Goal: Task Accomplishment & Management: Manage account settings

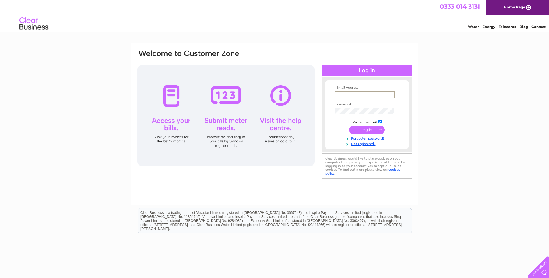
click at [373, 93] on input "text" at bounding box center [365, 94] width 60 height 7
type input "robert540telfer@btinternet.com"
click at [349, 126] on input "submit" at bounding box center [367, 130] width 36 height 8
click at [359, 131] on input "submit" at bounding box center [367, 130] width 36 height 8
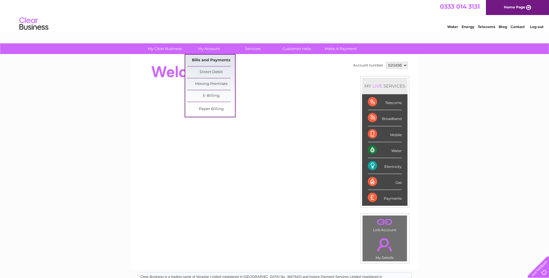
click at [210, 61] on link "Bills and Payments" at bounding box center [211, 61] width 48 height 12
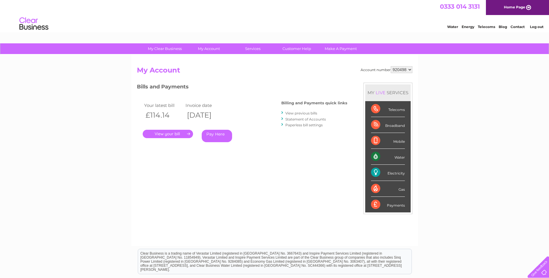
click at [181, 132] on link "." at bounding box center [168, 134] width 50 height 8
click at [294, 120] on link "Statement of Accounts" at bounding box center [305, 119] width 40 height 4
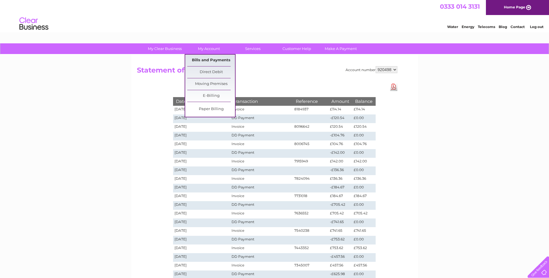
click at [217, 57] on link "Bills and Payments" at bounding box center [211, 61] width 48 height 12
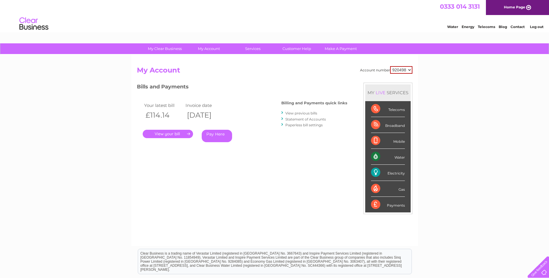
click at [176, 132] on link "." at bounding box center [168, 134] width 50 height 8
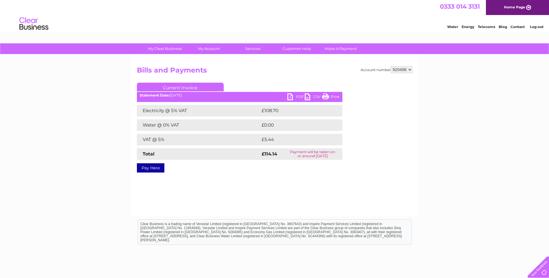
click at [292, 97] on link "PDF" at bounding box center [295, 97] width 17 height 8
